Goal: Task Accomplishment & Management: Complete application form

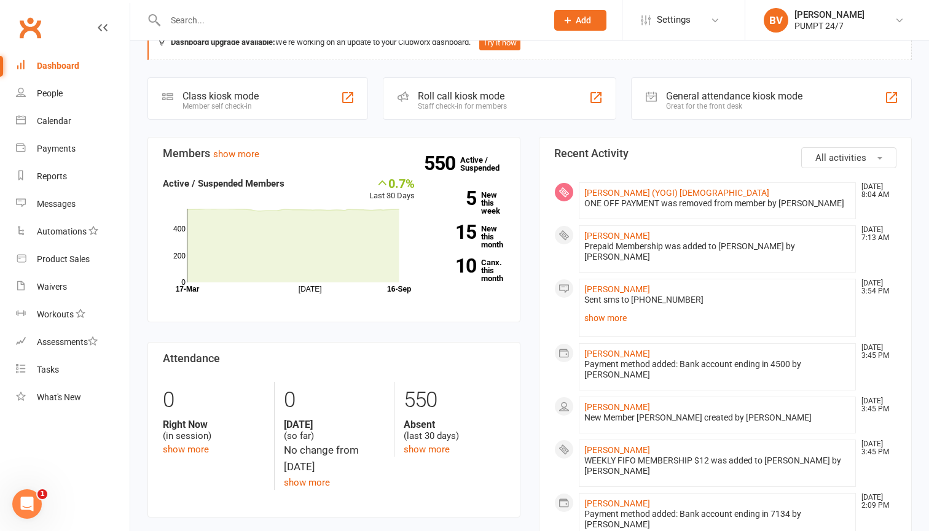
scroll to position [37, 0]
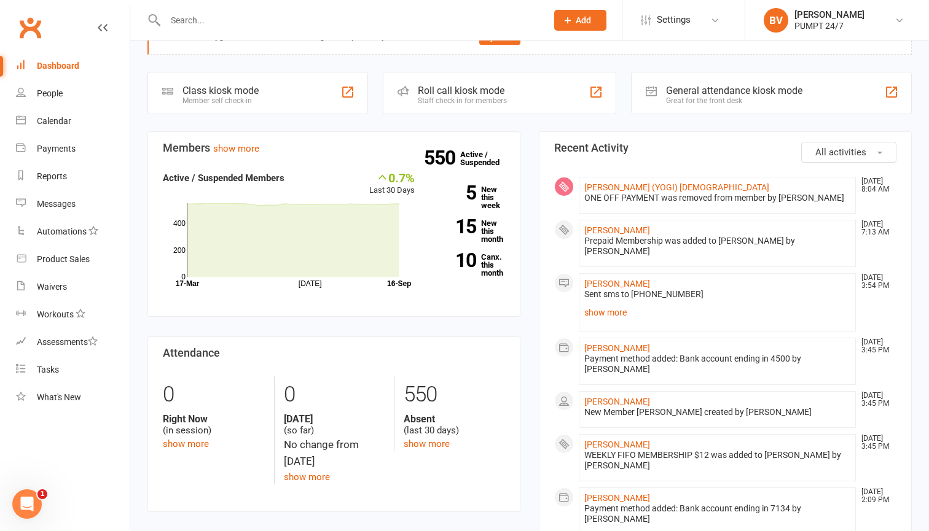
click at [162, 4] on div at bounding box center [342, 20] width 391 height 40
click at [55, 58] on link "Dashboard" at bounding box center [73, 66] width 114 height 28
click at [239, 17] on input "text" at bounding box center [350, 20] width 377 height 17
type input "[PERSON_NAME]"
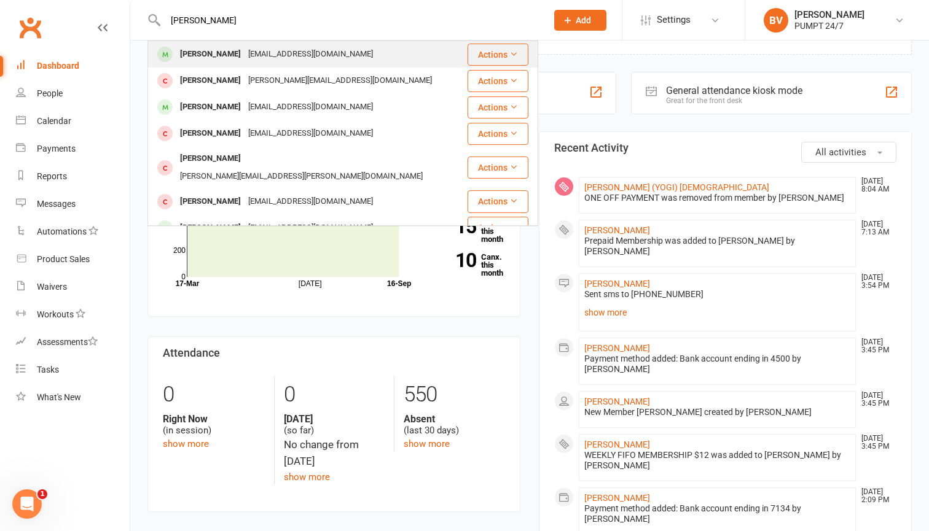
click at [245, 47] on div "[EMAIL_ADDRESS][DOMAIN_NAME]" at bounding box center [311, 54] width 132 height 18
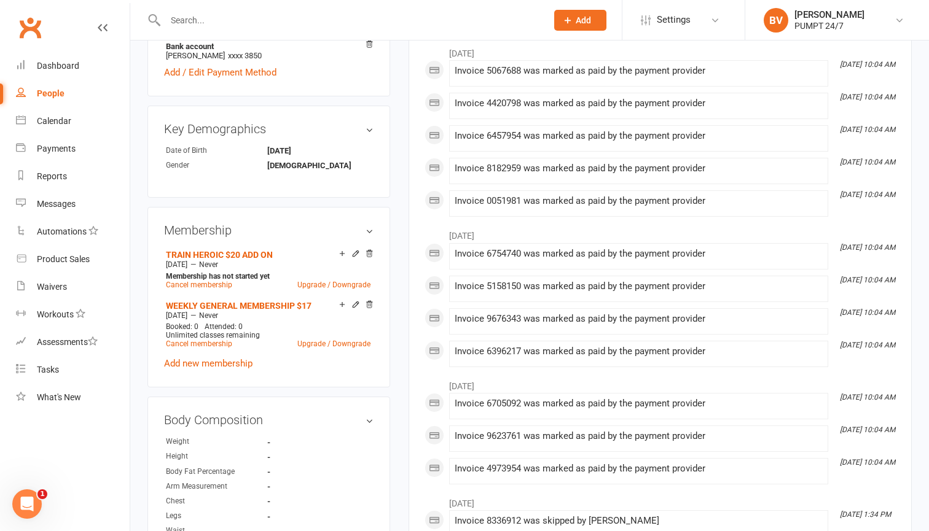
scroll to position [473, 0]
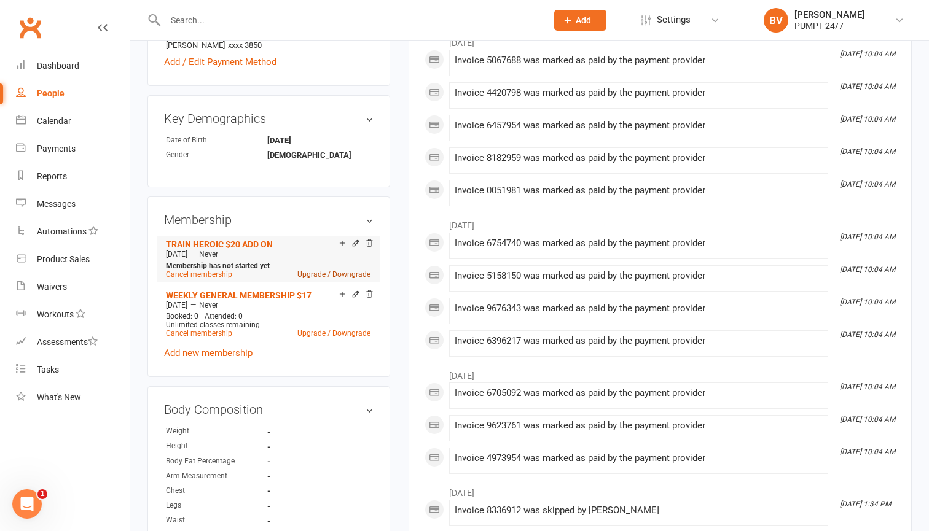
click at [345, 274] on link "Upgrade / Downgrade" at bounding box center [333, 274] width 73 height 9
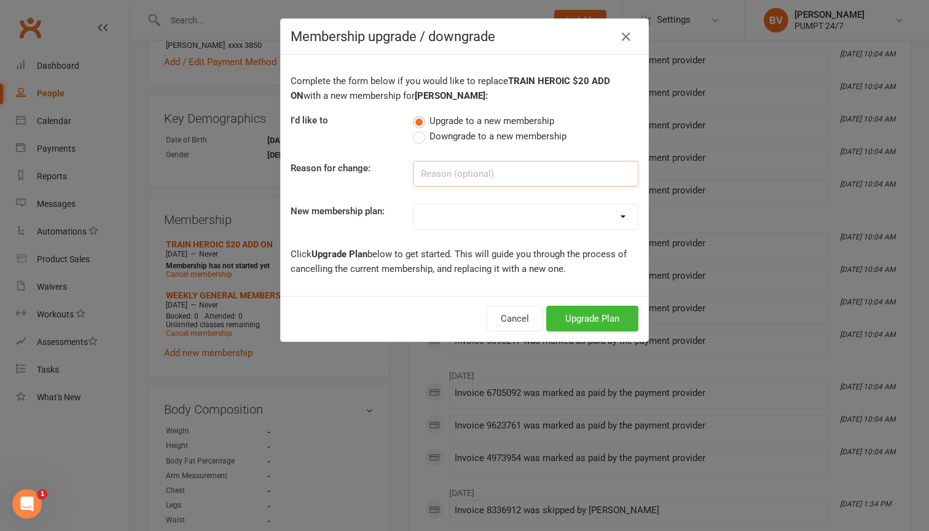
click at [475, 173] on input at bounding box center [525, 174] width 225 height 26
type input "team training"
select select "2"
click at [599, 326] on button "Upgrade Plan" at bounding box center [592, 319] width 92 height 26
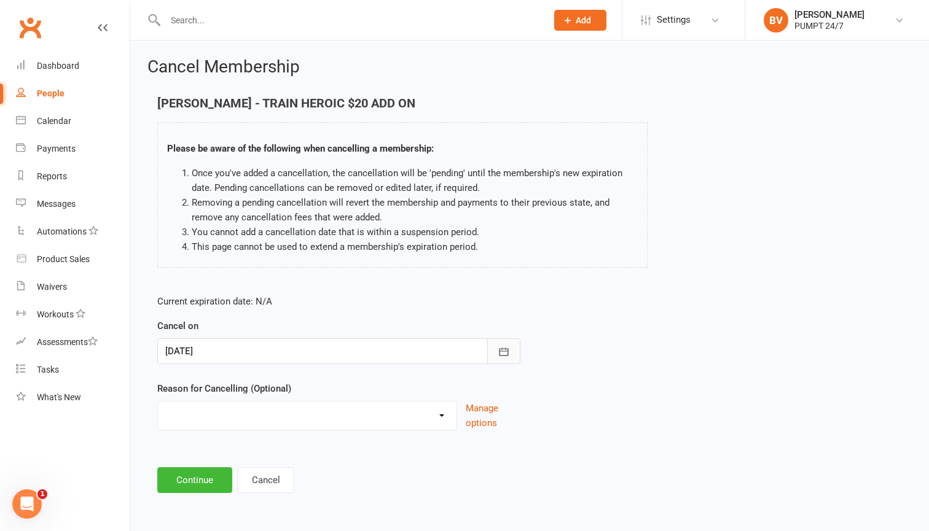
click at [504, 351] on icon "button" at bounding box center [504, 352] width 12 height 12
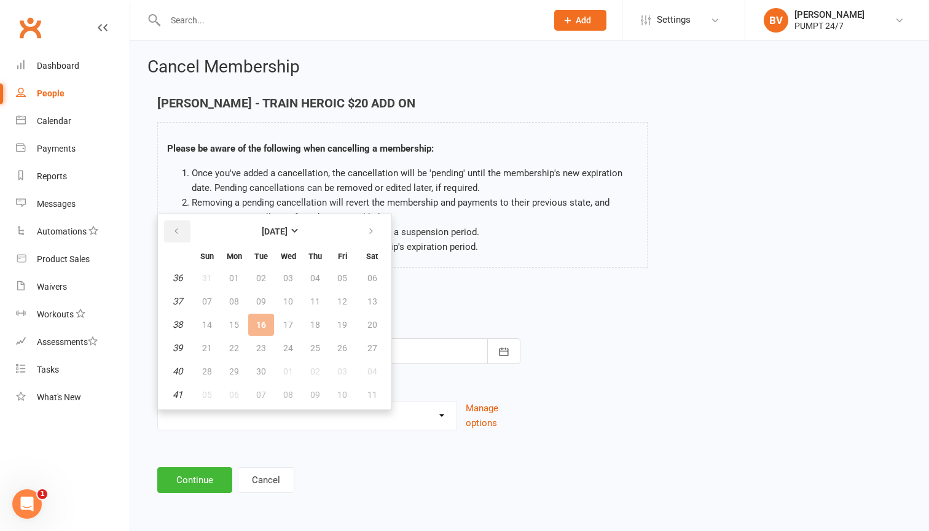
click at [179, 228] on icon "button" at bounding box center [176, 232] width 9 height 10
click at [363, 226] on button "button" at bounding box center [372, 232] width 26 height 22
click at [230, 301] on td "06" at bounding box center [234, 302] width 26 height 22
click at [237, 301] on td "06" at bounding box center [234, 302] width 26 height 22
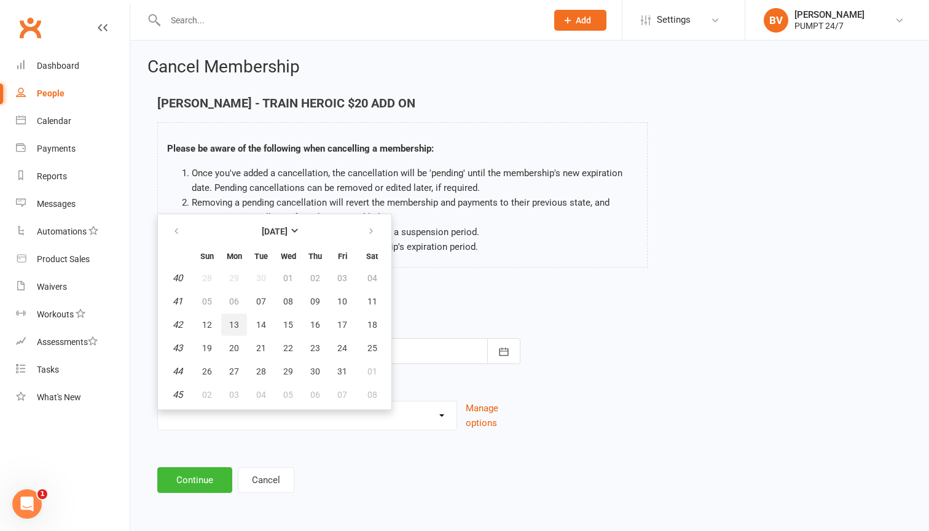
click at [237, 329] on span "13" at bounding box center [234, 325] width 10 height 10
type input "[DATE]"
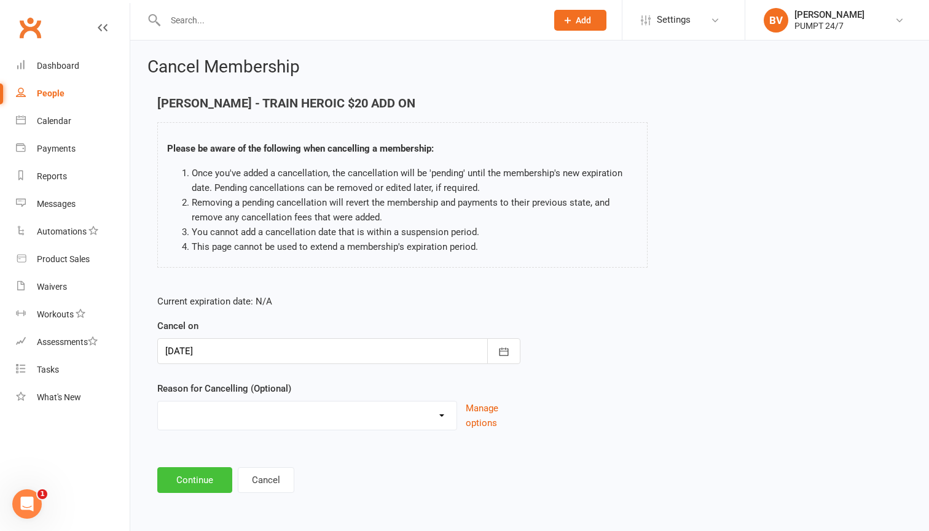
click at [206, 483] on button "Continue" at bounding box center [194, 481] width 75 height 26
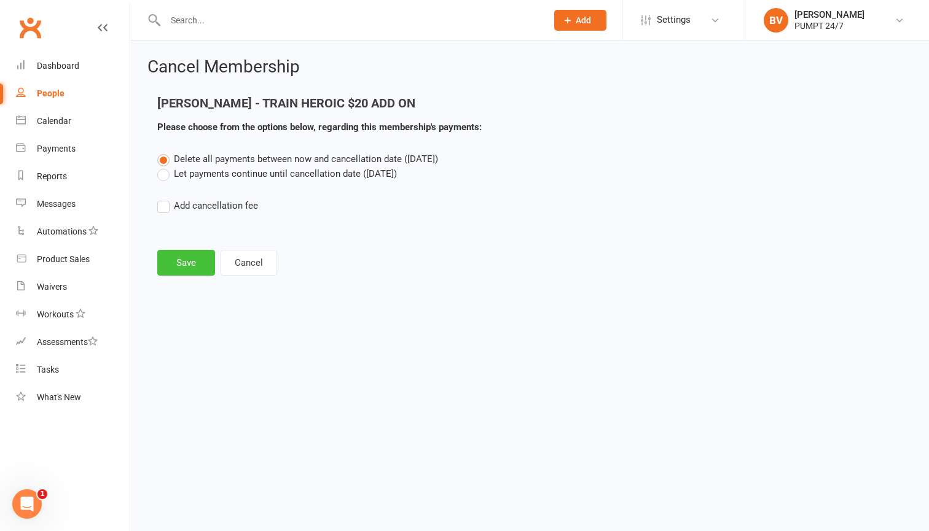
click at [197, 265] on button "Save" at bounding box center [186, 263] width 58 height 26
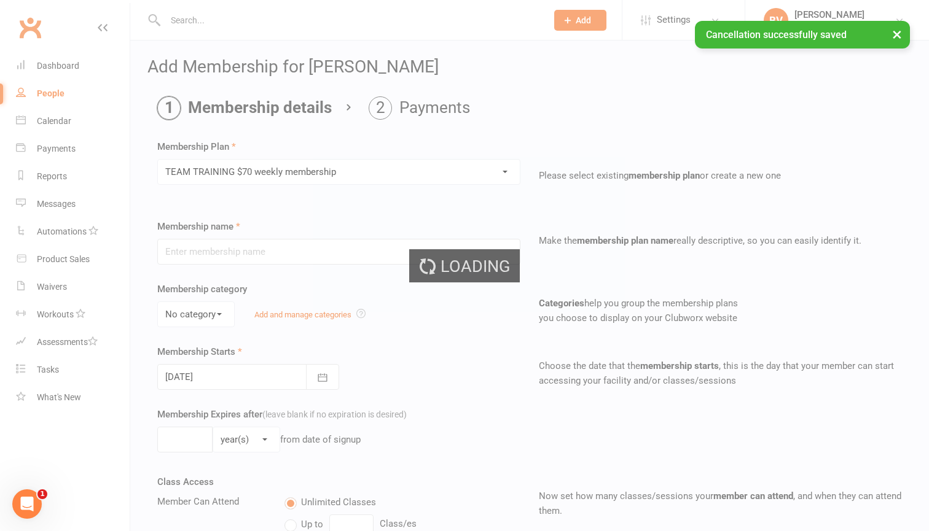
type input "TEAM TRAINING $70 weekly membership"
select select "0"
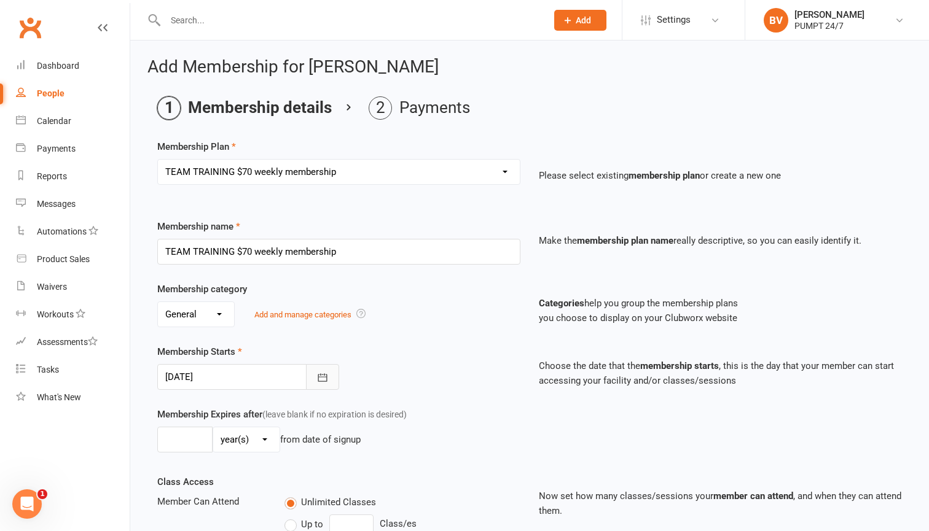
click at [329, 383] on button "button" at bounding box center [322, 377] width 33 height 26
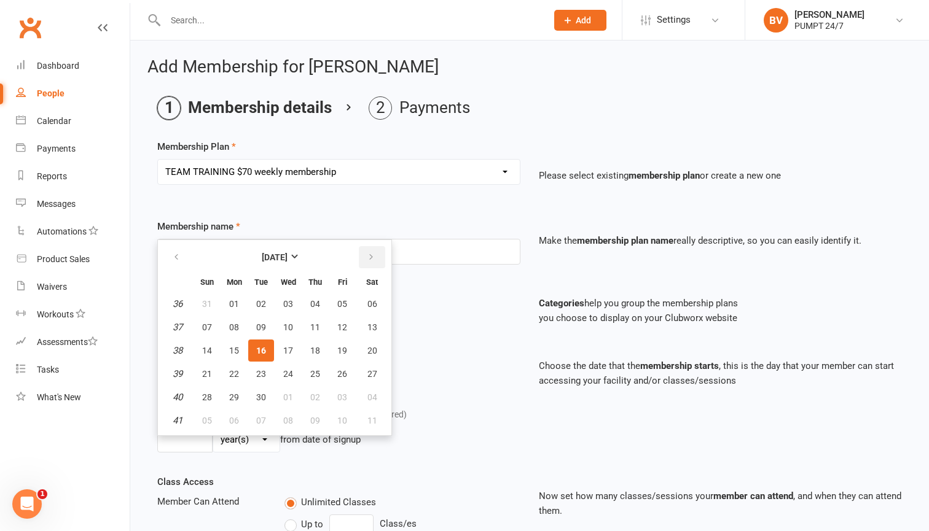
click at [365, 260] on button "button" at bounding box center [372, 257] width 26 height 22
click at [173, 257] on icon "button" at bounding box center [176, 257] width 9 height 10
click at [372, 253] on icon "button" at bounding box center [371, 257] width 9 height 10
click at [236, 323] on span "06" at bounding box center [234, 328] width 10 height 10
type input "[DATE]"
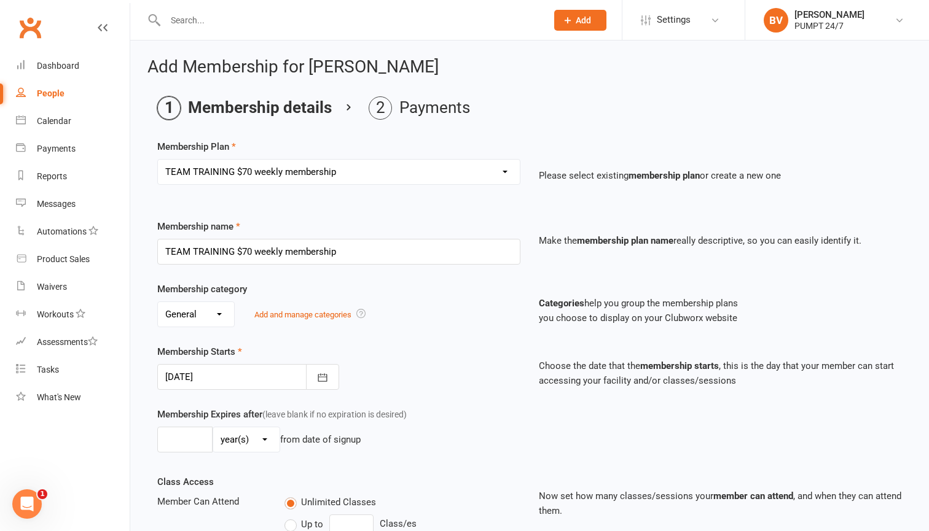
click at [409, 337] on div "Membership category No category General Add and manage categories Categories he…" at bounding box center [529, 313] width 763 height 63
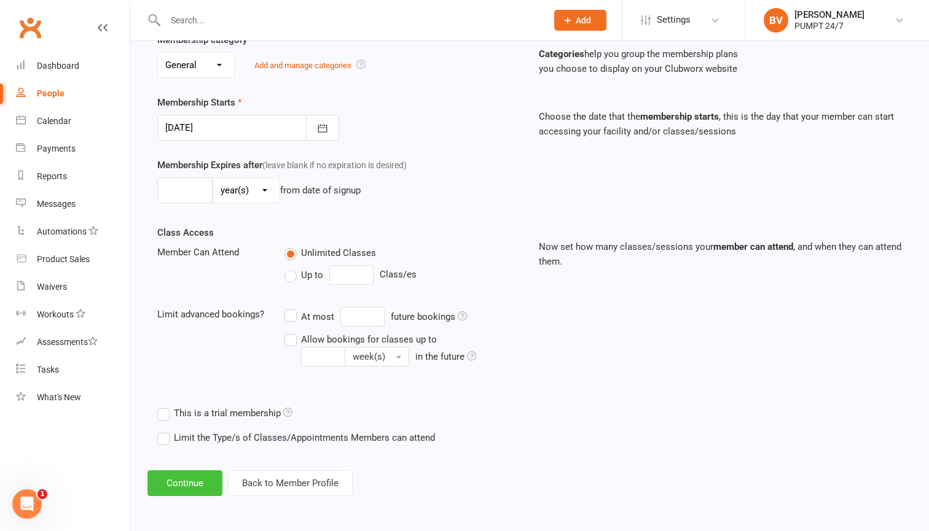
scroll to position [259, 0]
click at [191, 471] on button "Continue" at bounding box center [184, 484] width 75 height 26
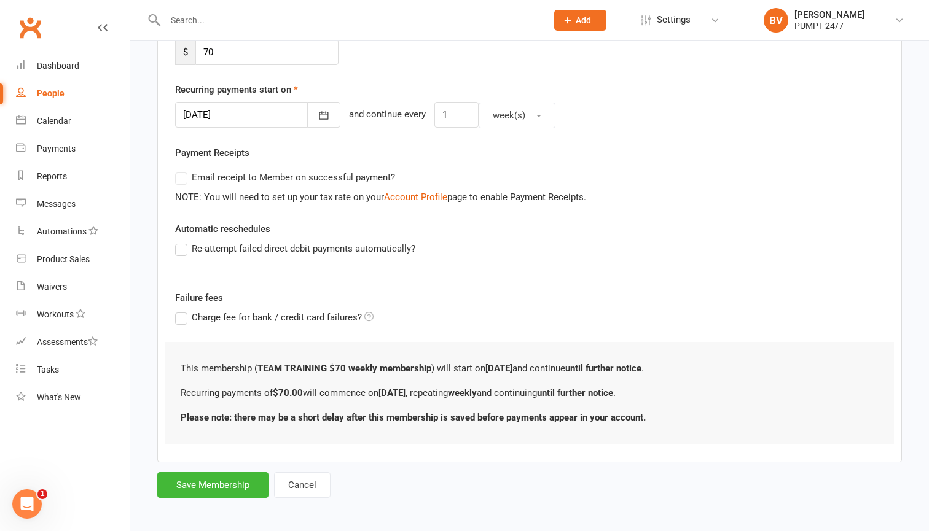
scroll to position [0, 0]
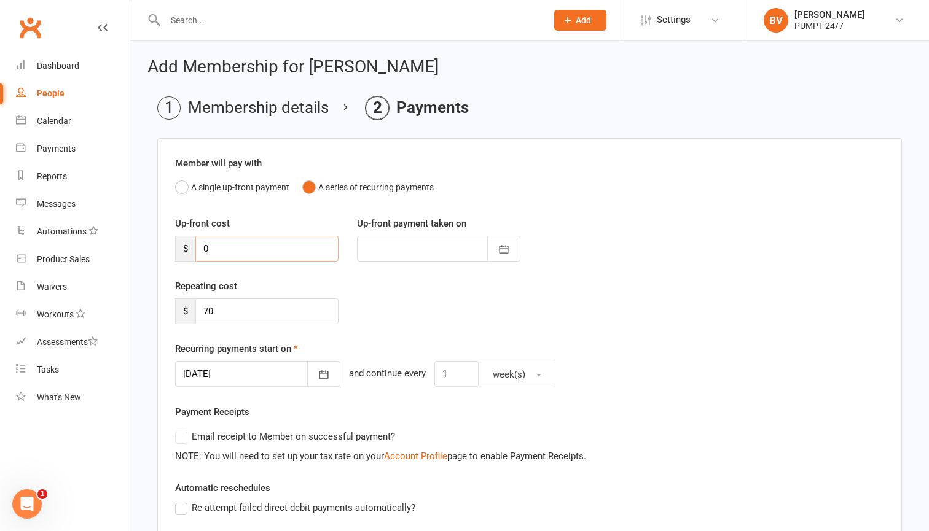
drag, startPoint x: 230, startPoint y: 249, endPoint x: 179, endPoint y: 245, distance: 51.2
click at [179, 245] on div "$ 0" at bounding box center [256, 249] width 163 height 26
type input "3"
type input "[DATE]"
type input "35"
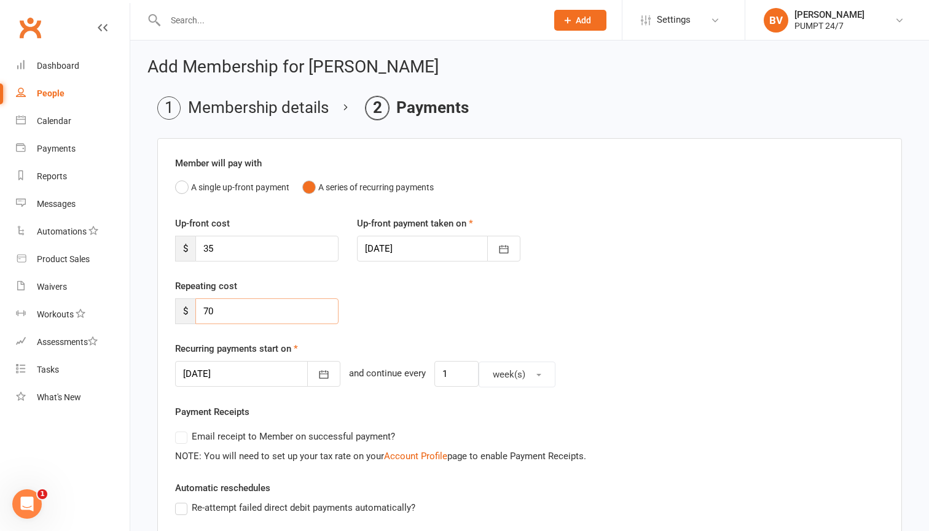
drag, startPoint x: 235, startPoint y: 312, endPoint x: 173, endPoint y: 311, distance: 62.1
click at [173, 311] on div "Repeating cost $ 70" at bounding box center [257, 301] width 182 height 45
type input "35"
click at [387, 327] on div "Repeating cost $ 35" at bounding box center [529, 310] width 727 height 63
click at [485, 254] on div at bounding box center [438, 249] width 163 height 26
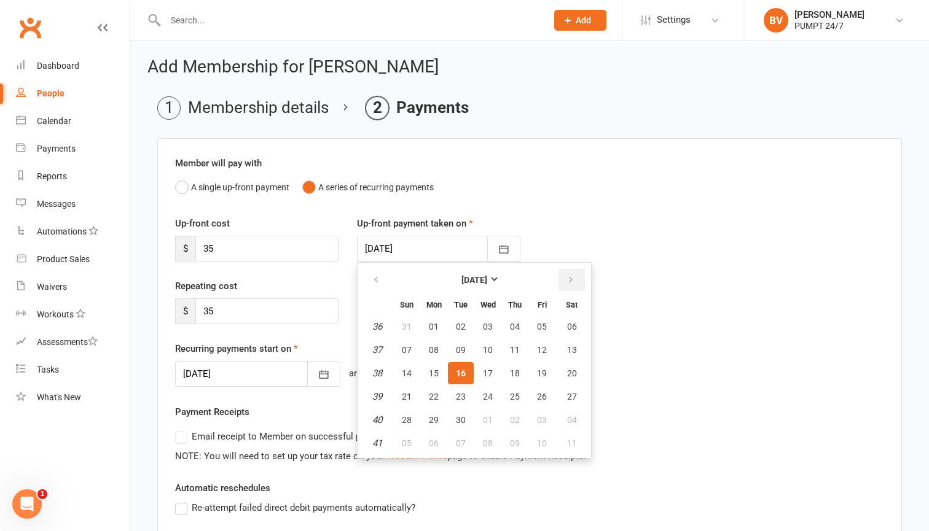
click at [569, 281] on icon "button" at bounding box center [570, 280] width 9 height 10
click at [434, 349] on span "06" at bounding box center [434, 350] width 10 height 10
type input "[DATE]"
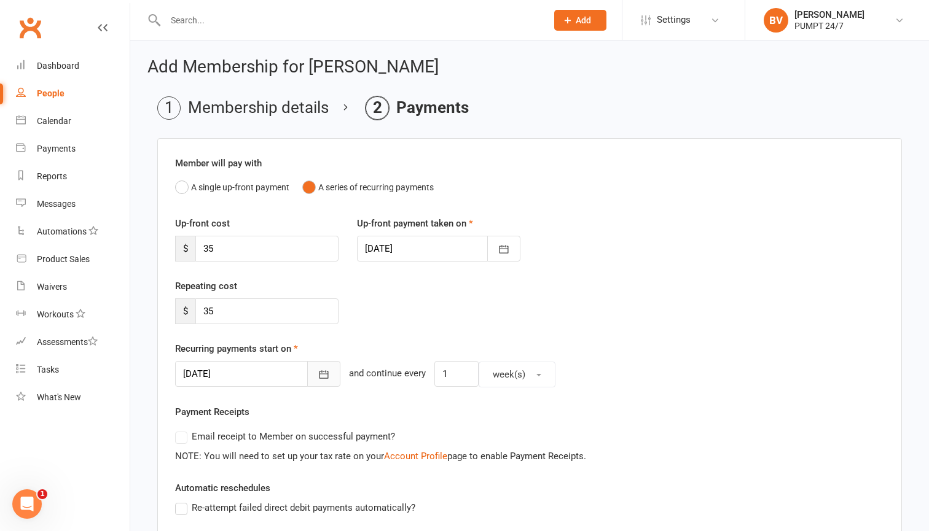
click at [327, 383] on button "button" at bounding box center [323, 374] width 33 height 26
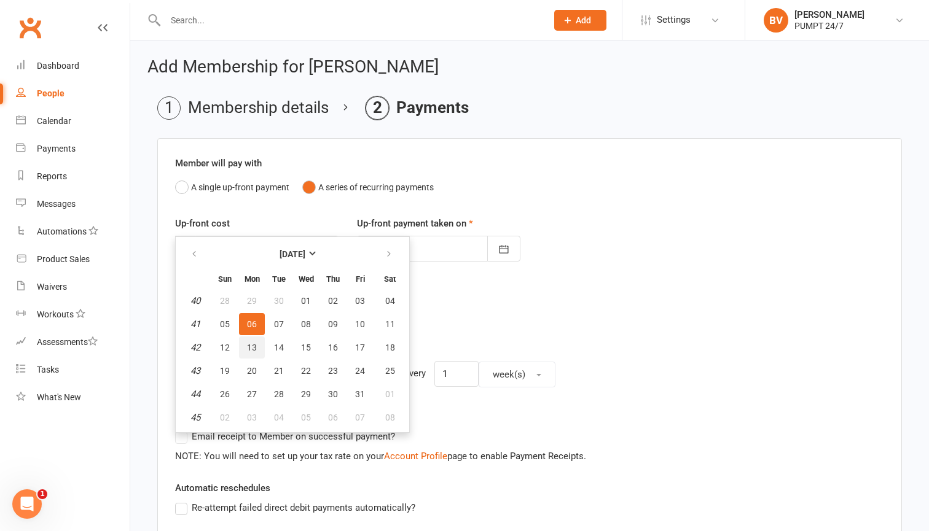
click at [241, 341] on button "13" at bounding box center [252, 348] width 26 height 22
type input "[DATE]"
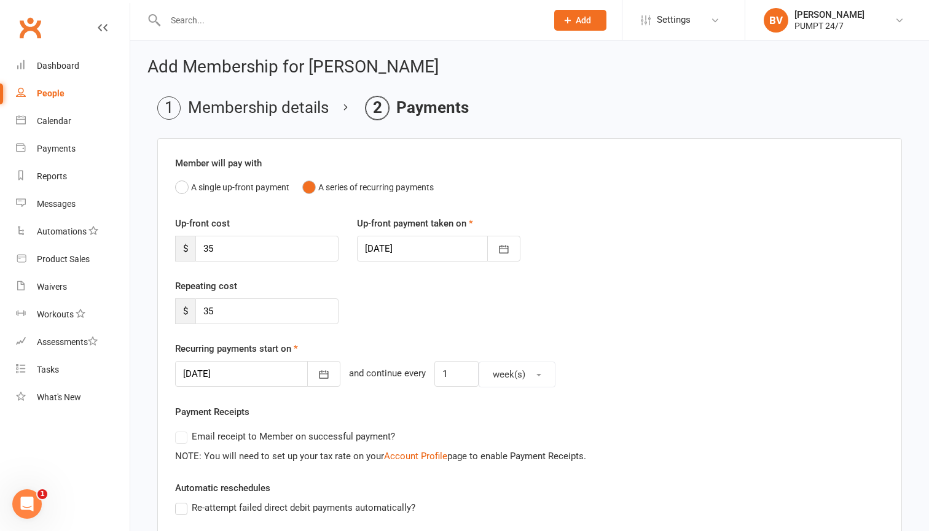
click at [491, 332] on div "Repeating cost $ 35" at bounding box center [529, 310] width 727 height 63
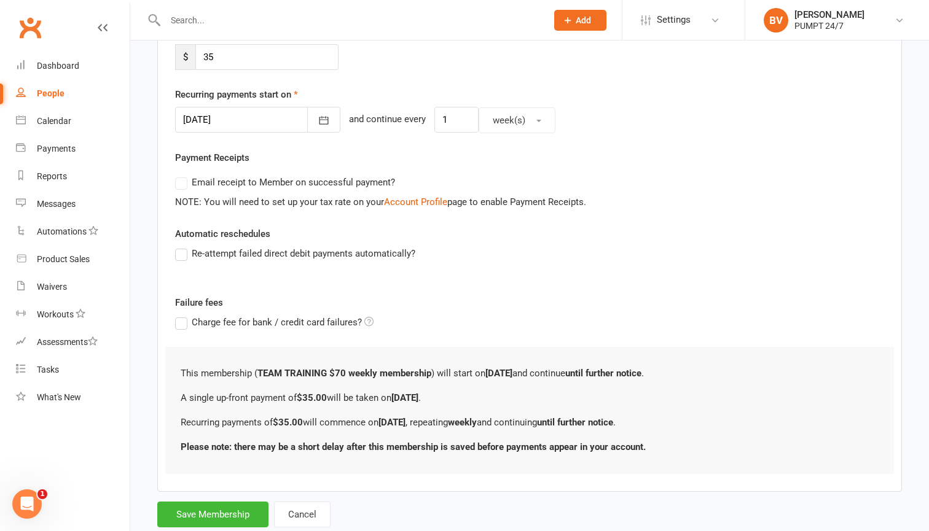
scroll to position [260, 0]
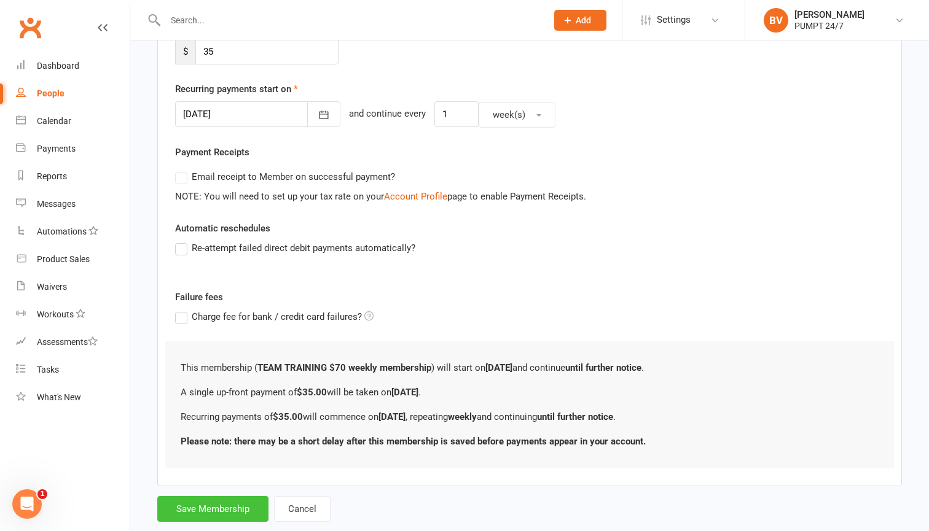
click at [219, 513] on button "Save Membership" at bounding box center [212, 509] width 111 height 26
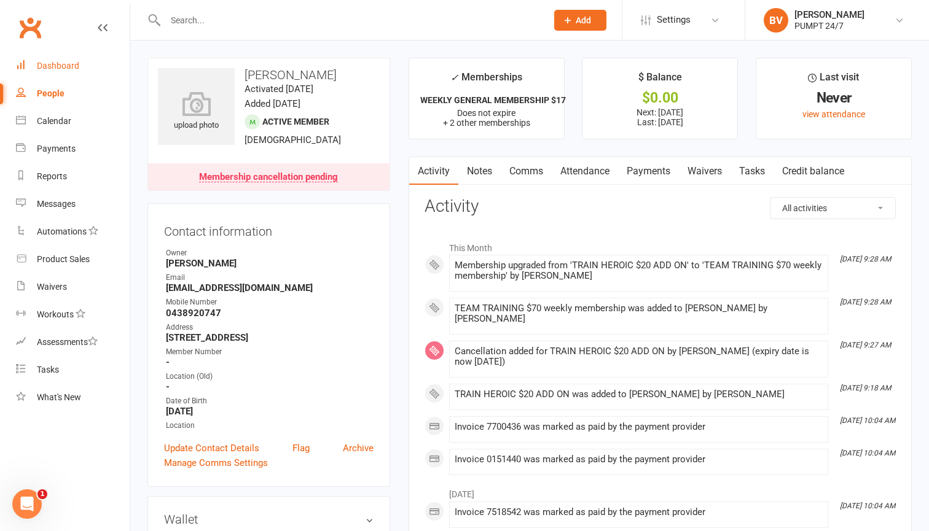
click at [69, 65] on div "Dashboard" at bounding box center [58, 66] width 42 height 10
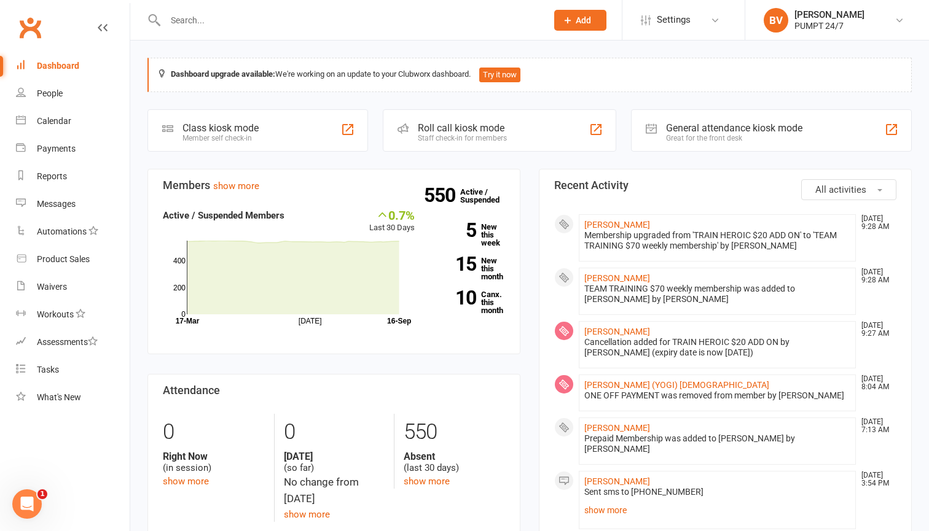
click at [57, 65] on div "Dashboard" at bounding box center [58, 66] width 42 height 10
